Goal: Information Seeking & Learning: Learn about a topic

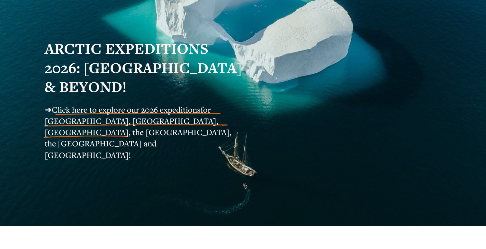
scroll to position [73, 0]
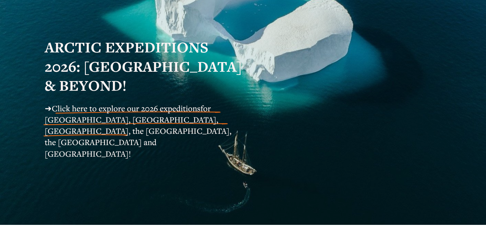
click at [121, 126] on span "for [GEOGRAPHIC_DATA], [GEOGRAPHIC_DATA], [GEOGRAPHIC_DATA], the [GEOGRAPHIC_DA…" at bounding box center [139, 131] width 189 height 56
click at [98, 118] on span "for [GEOGRAPHIC_DATA], [GEOGRAPHIC_DATA], [GEOGRAPHIC_DATA], the [GEOGRAPHIC_DA…" at bounding box center [139, 131] width 189 height 56
click at [45, 108] on span "➜" at bounding box center [48, 108] width 7 height 11
click at [64, 113] on span "Click here to explore our 2026 expeditions" at bounding box center [126, 108] width 149 height 11
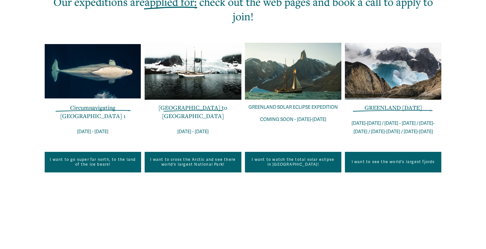
scroll to position [449, 0]
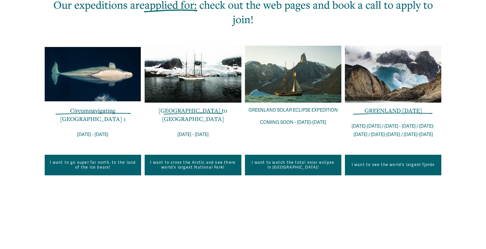
click at [383, 67] on div at bounding box center [393, 74] width 96 height 57
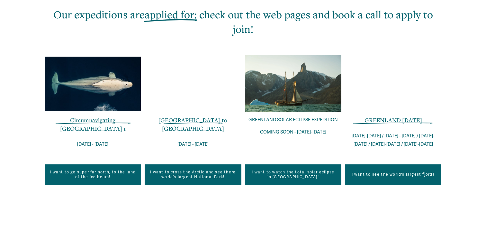
scroll to position [451, 0]
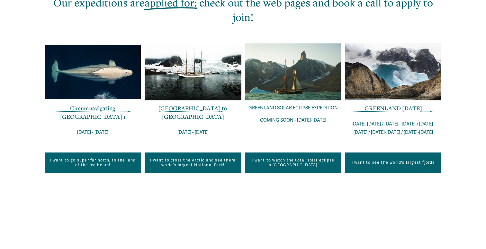
click at [384, 152] on link "I want to see the world's largest fjords" at bounding box center [393, 162] width 96 height 21
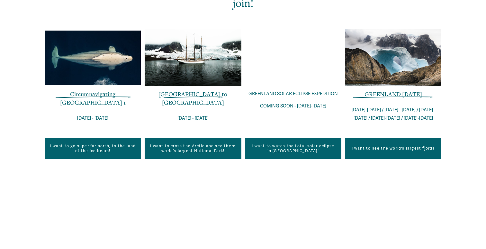
scroll to position [468, 0]
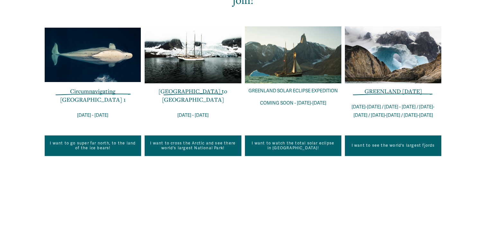
click at [373, 135] on link "I want to see the world's largest fjords" at bounding box center [393, 145] width 96 height 21
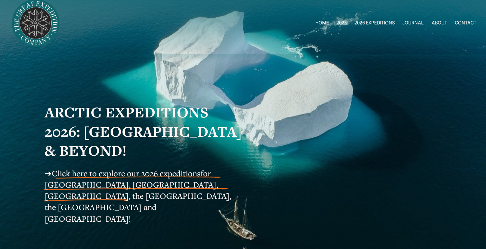
scroll to position [13, 0]
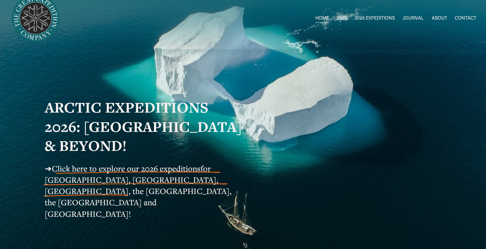
click at [381, 18] on span "2026 EXPEDITIONS" at bounding box center [375, 18] width 40 height 8
click at [0, 0] on span "Greenland AUG-SEPT" at bounding box center [0, 0] width 0 height 0
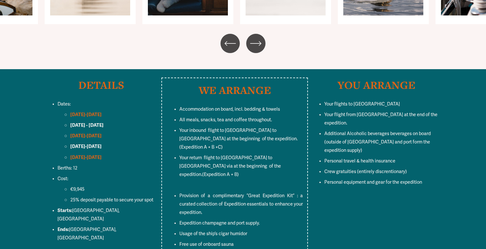
scroll to position [2452, 0]
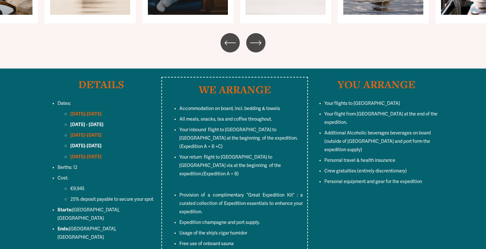
click at [80, 154] on strong "[DATE]-[DATE]" at bounding box center [85, 157] width 31 height 6
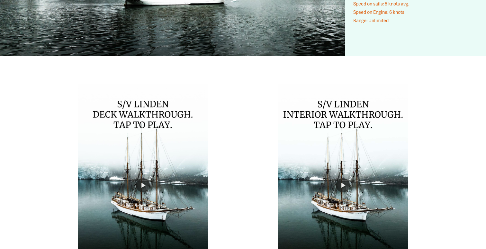
scroll to position [3284, 0]
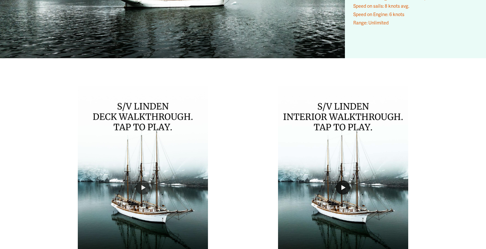
click at [336, 180] on button "Play" at bounding box center [343, 187] width 14 height 14
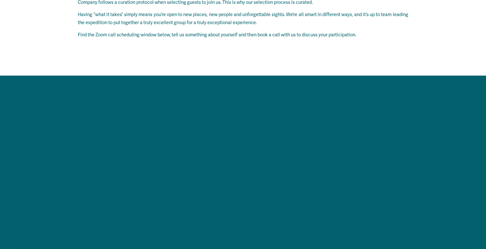
scroll to position [4867, 0]
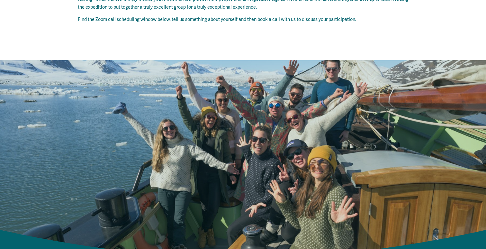
type input "***"
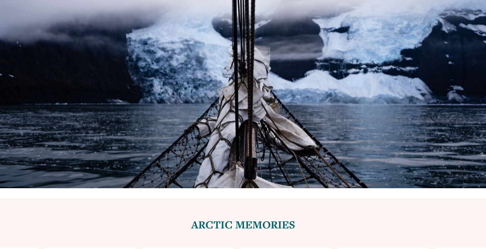
scroll to position [1952, 0]
